Goal: Navigation & Orientation: Find specific page/section

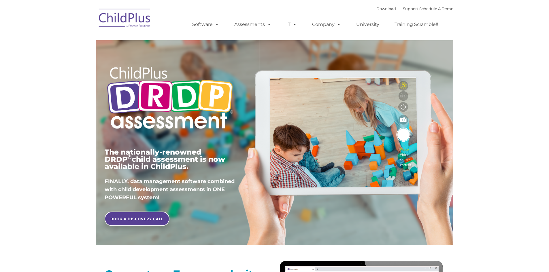
type input ""
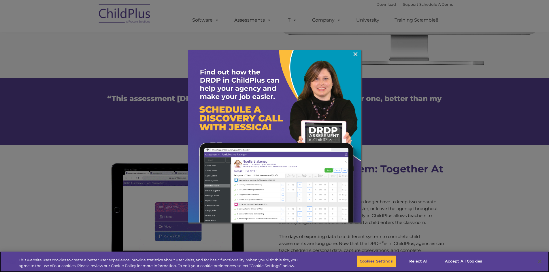
scroll to position [432, 0]
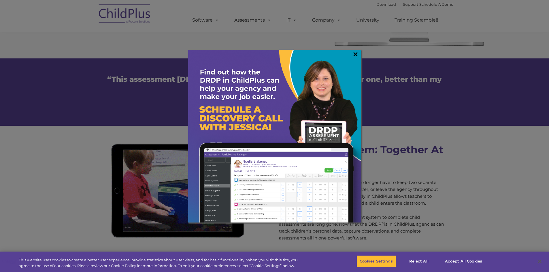
click at [354, 51] on link "×" at bounding box center [355, 54] width 7 height 6
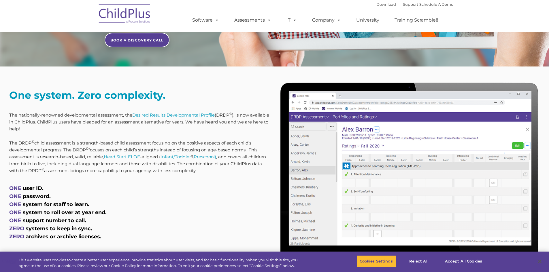
scroll to position [172, 0]
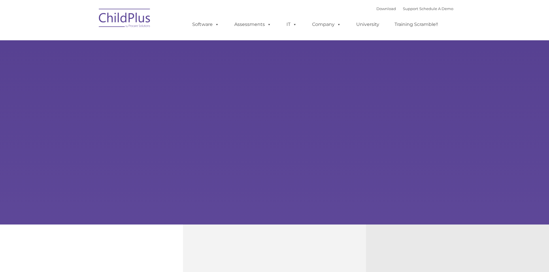
type input ""
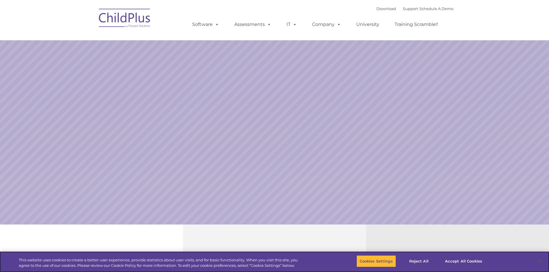
select select "MEDIUM"
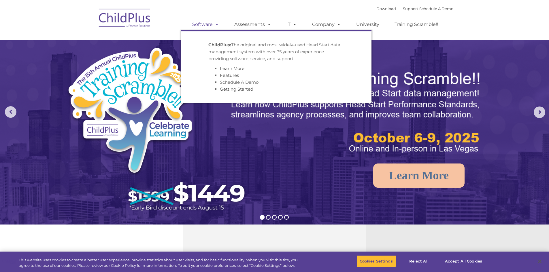
click at [217, 25] on span at bounding box center [216, 24] width 6 height 5
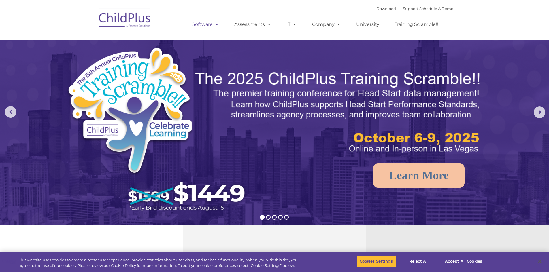
click at [217, 25] on span at bounding box center [216, 24] width 6 height 5
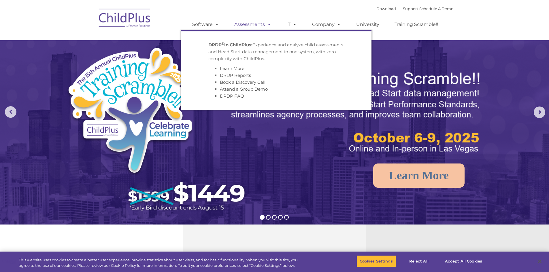
click at [269, 23] on span at bounding box center [268, 24] width 6 height 5
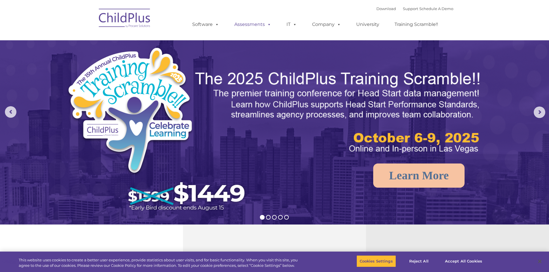
click at [267, 23] on span at bounding box center [268, 24] width 6 height 5
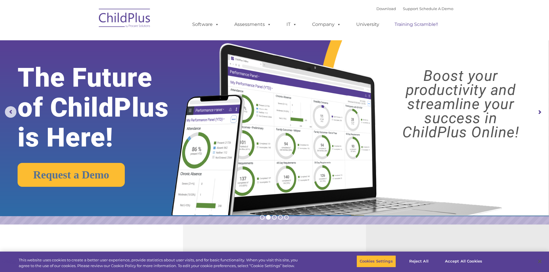
click at [414, 26] on link "Training Scramble!!" at bounding box center [416, 25] width 55 height 12
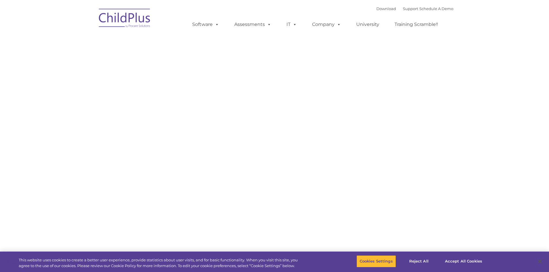
type input ""
